Goal: Find specific page/section: Find specific page/section

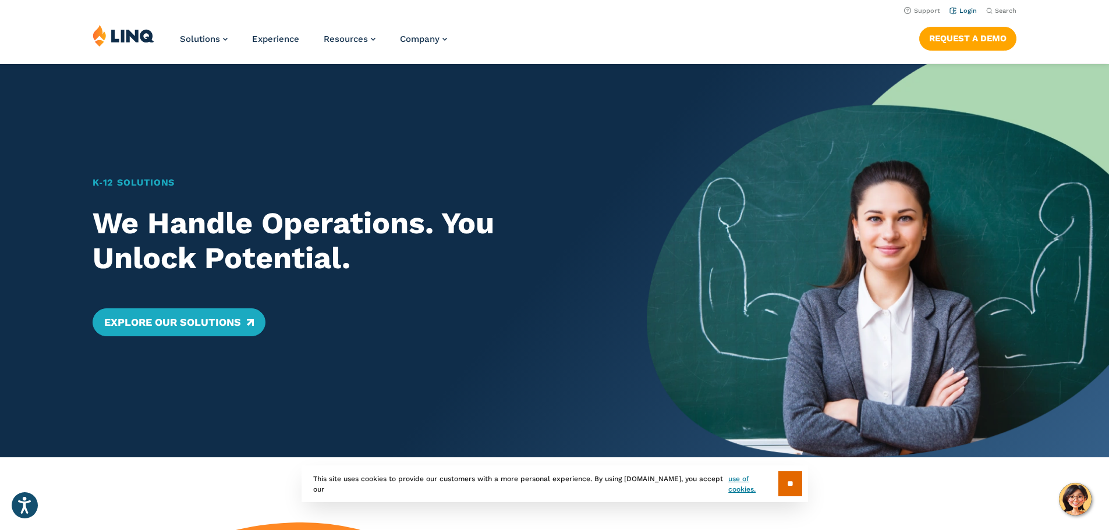
click at [956, 9] on link "Login" at bounding box center [963, 11] width 27 height 8
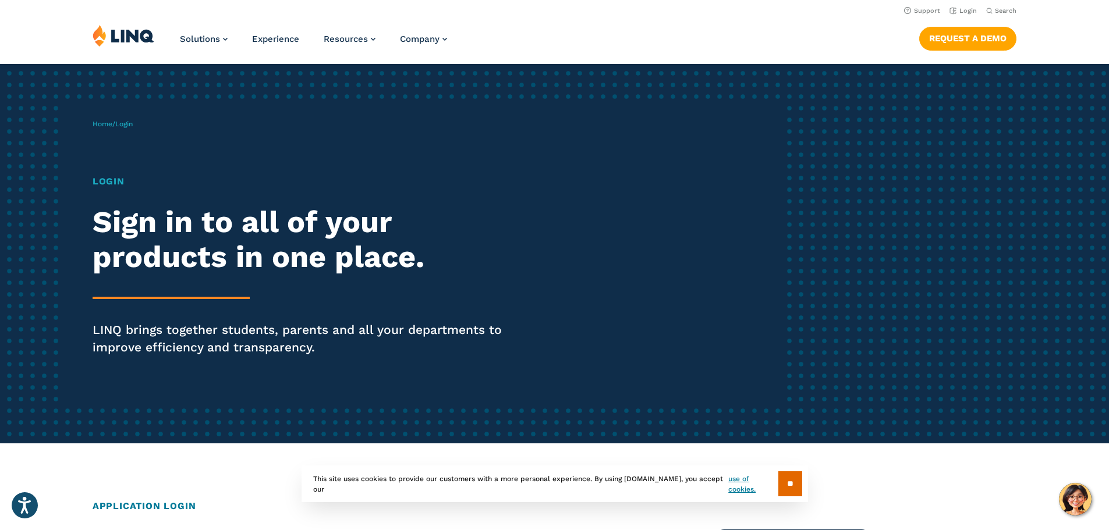
click at [105, 184] on h1 "Login" at bounding box center [306, 182] width 427 height 14
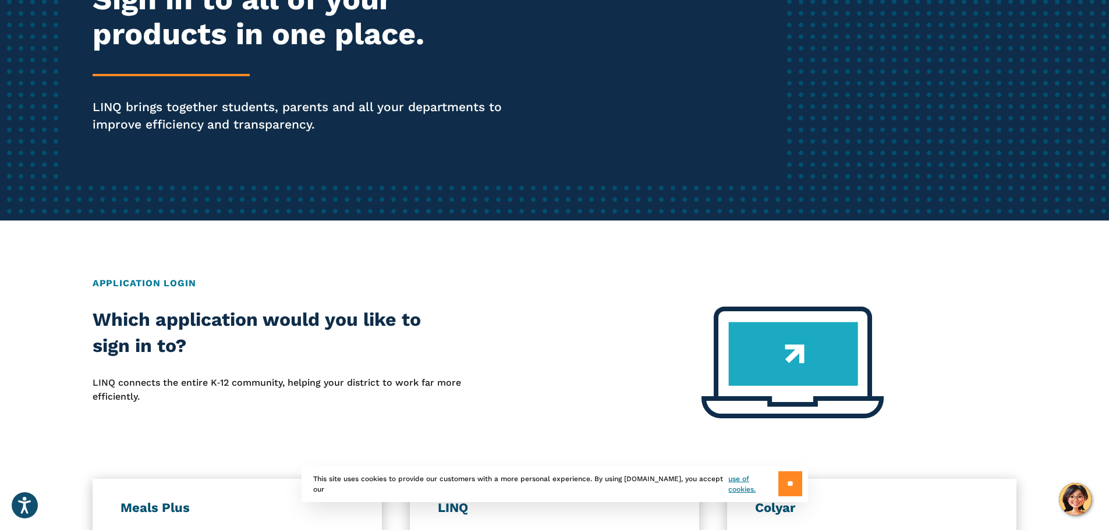
scroll to position [233, 0]
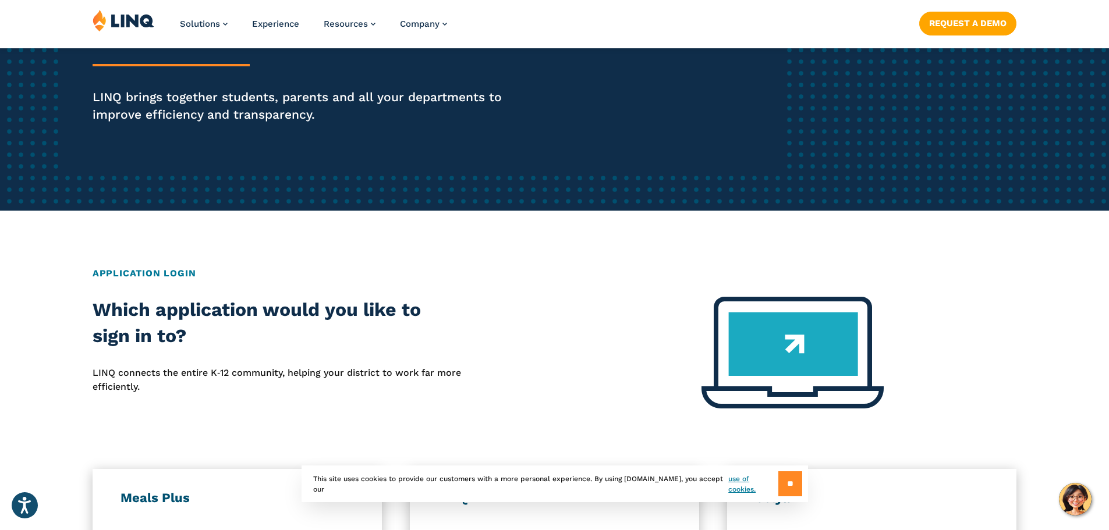
click at [786, 484] on input "**" at bounding box center [791, 484] width 24 height 25
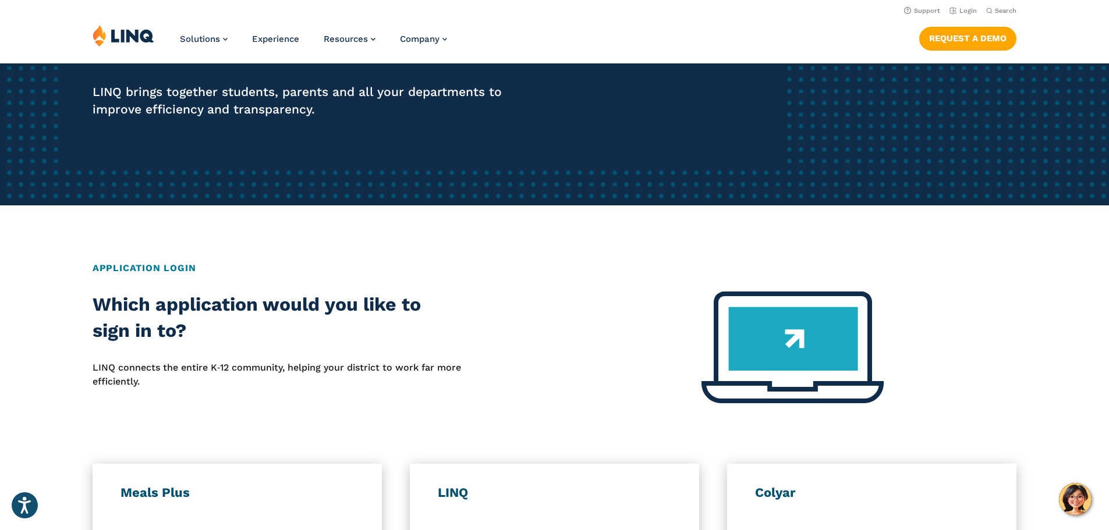
scroll to position [408, 0]
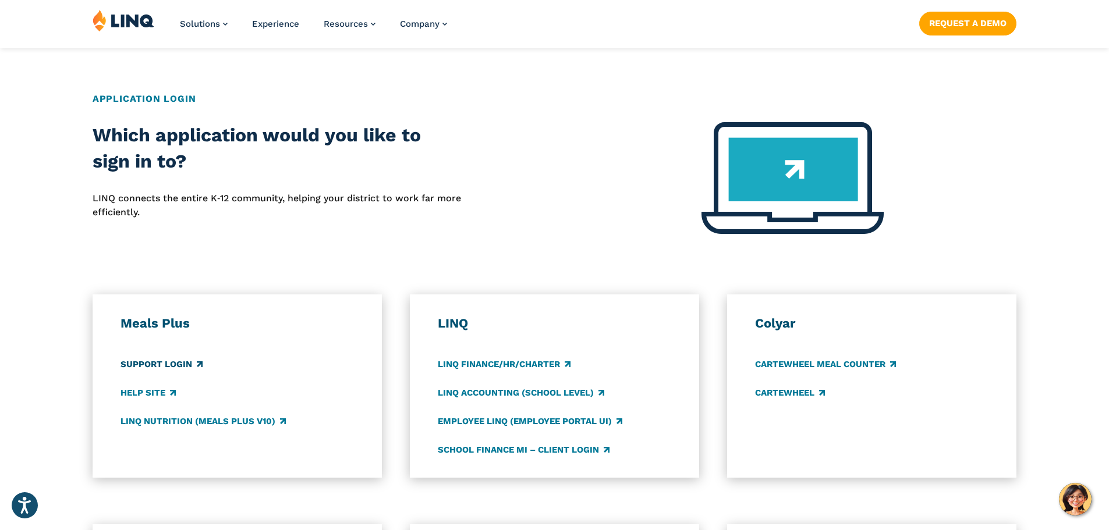
click at [163, 366] on link "Support Login" at bounding box center [162, 364] width 82 height 13
click at [190, 424] on link "LINQ Nutrition (Meals Plus v10)" at bounding box center [203, 421] width 165 height 13
drag, startPoint x: 443, startPoint y: 11, endPoint x: 674, endPoint y: 90, distance: 244.2
click at [674, 90] on div "Home / Login Login Sign in to all of your products in one place. LINQ brings to…" at bounding box center [554, 225] width 1109 height 1138
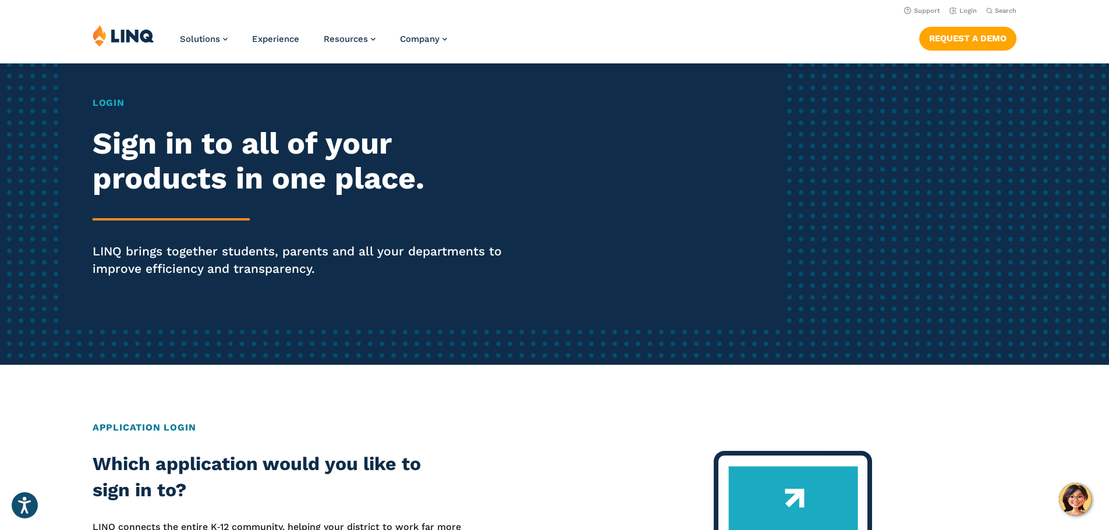
scroll to position [0, 0]
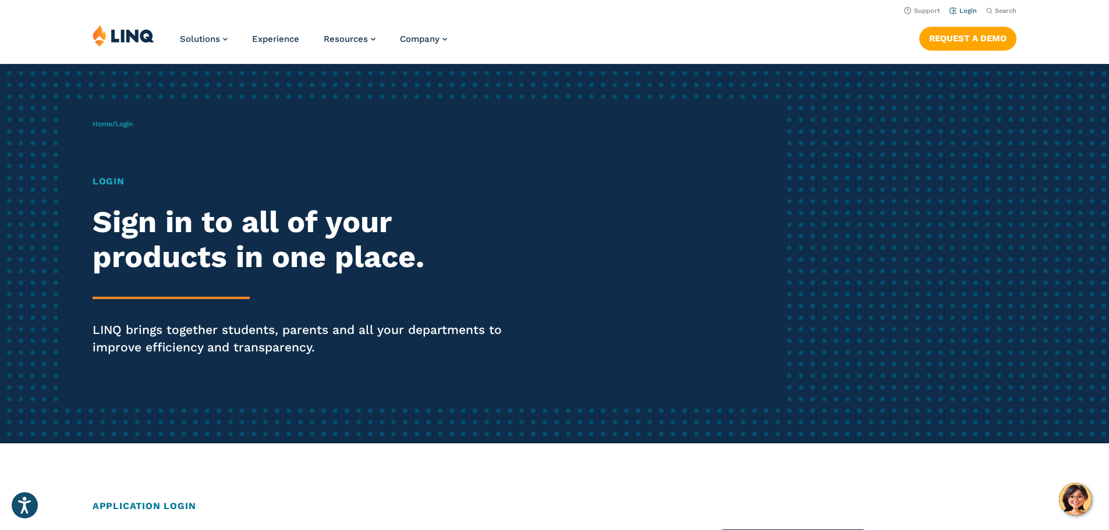
click at [962, 9] on link "Login" at bounding box center [963, 11] width 27 height 8
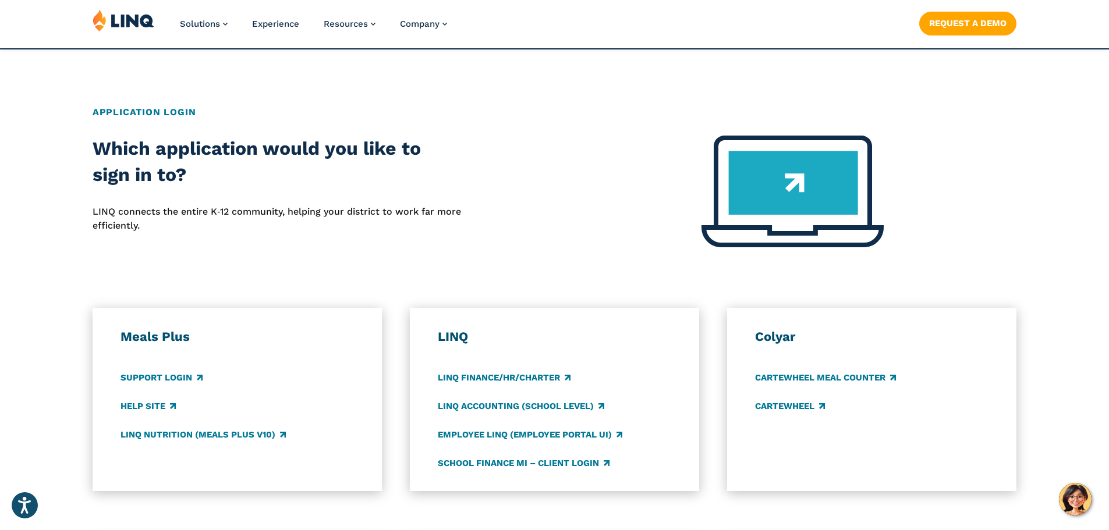
scroll to position [408, 0]
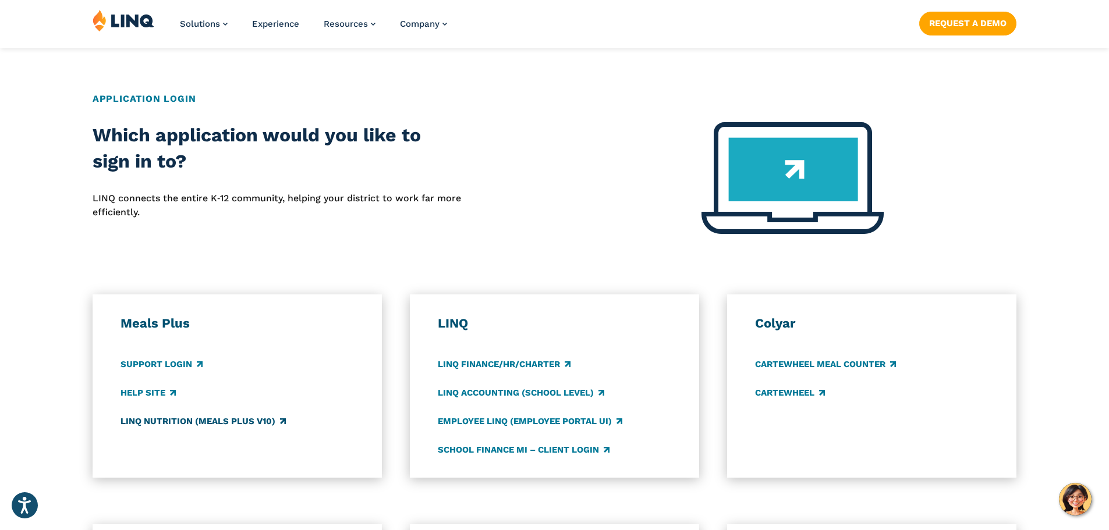
click at [136, 420] on link "LINQ Nutrition (Meals Plus v10)" at bounding box center [203, 421] width 165 height 13
click at [484, 390] on link "LINQ Accounting (school level)" at bounding box center [521, 393] width 167 height 13
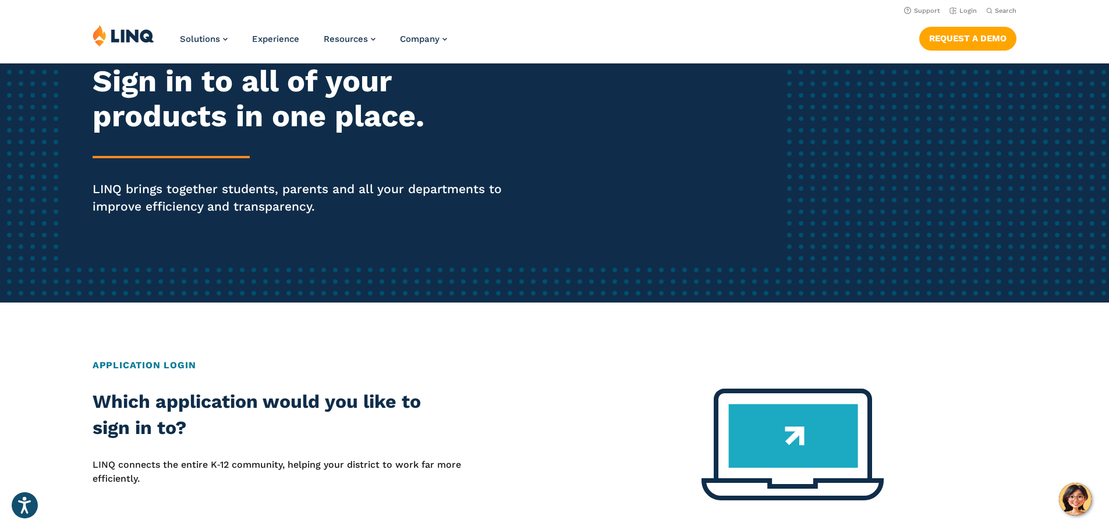
scroll to position [0, 0]
